Goal: Transaction & Acquisition: Subscribe to service/newsletter

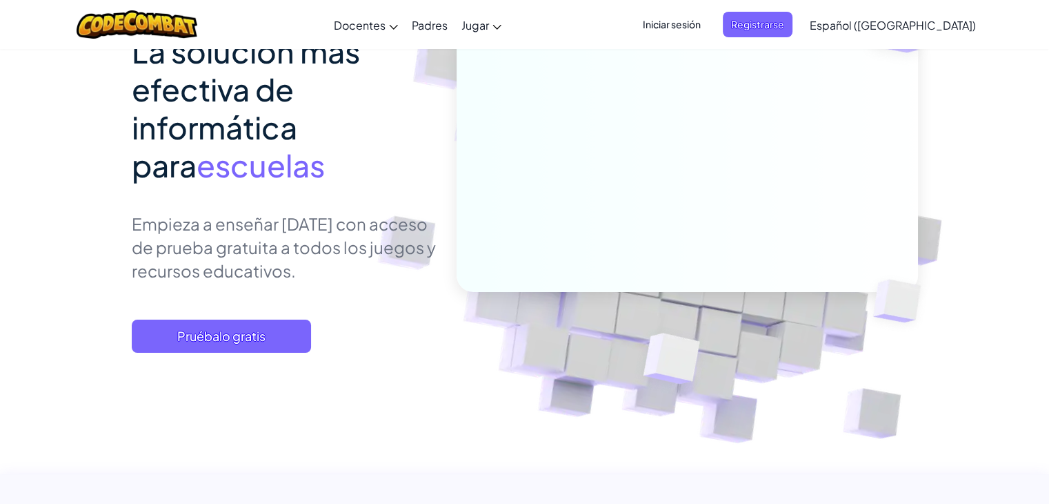
scroll to position [156, 0]
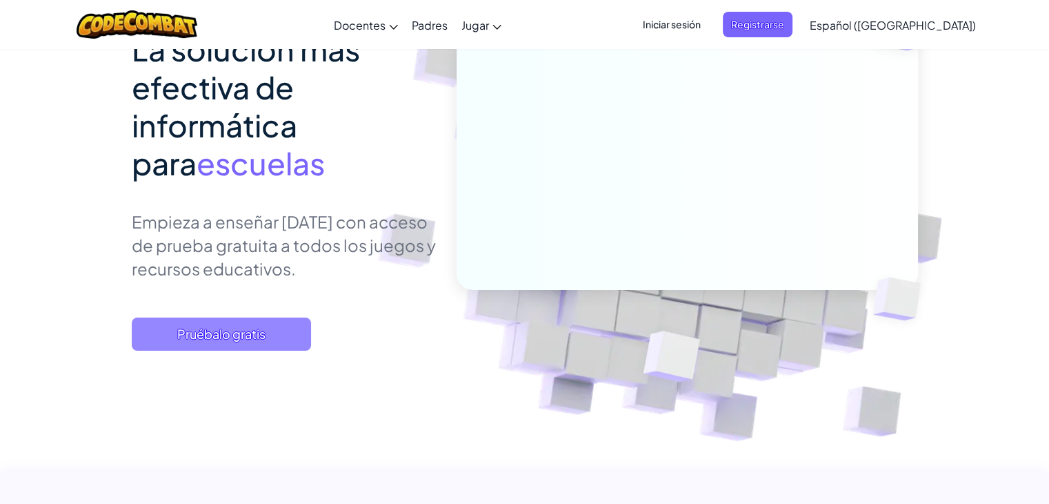
click at [259, 317] on span "Pruébalo gratis" at bounding box center [221, 333] width 179 height 33
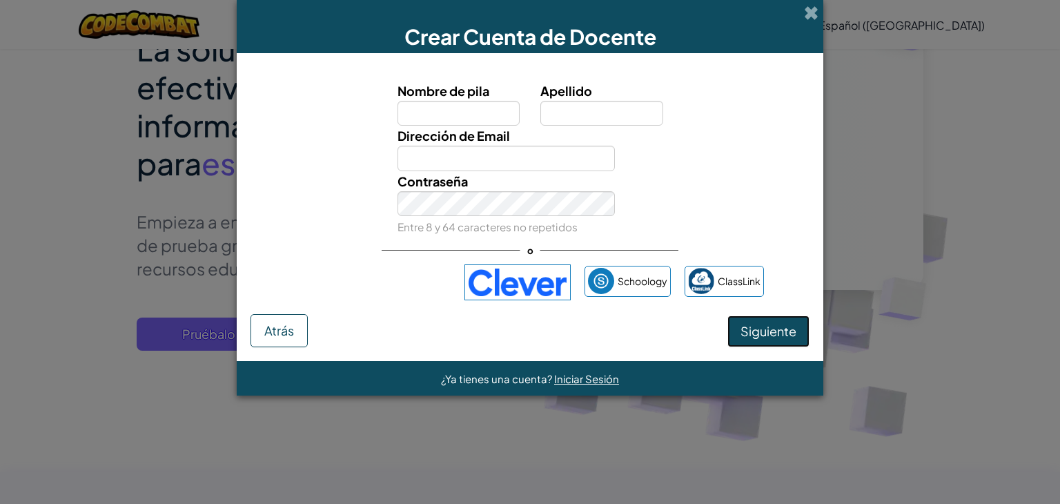
click at [766, 338] on button "Siguiente" at bounding box center [768, 331] width 82 height 32
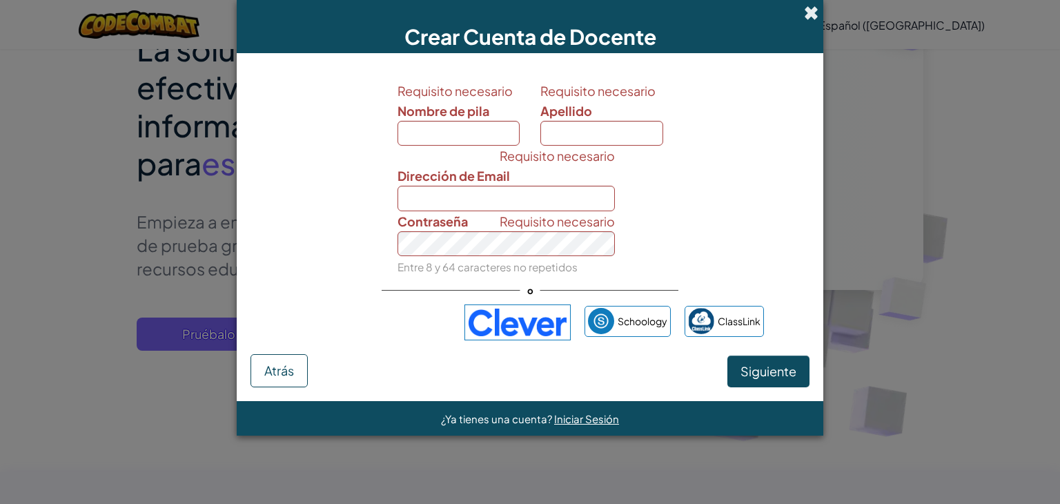
click at [818, 13] on span at bounding box center [811, 13] width 14 height 14
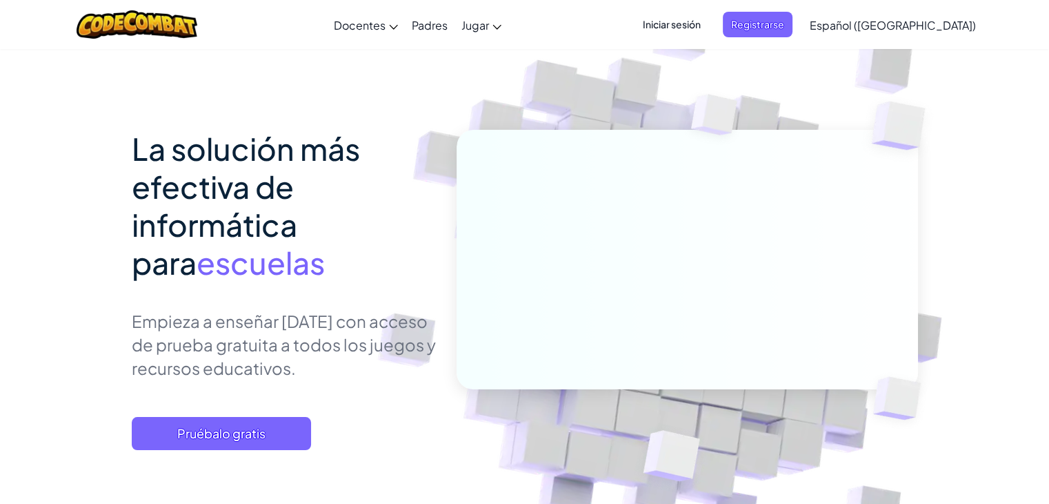
scroll to position [68, 0]
